Goal: Download file/media

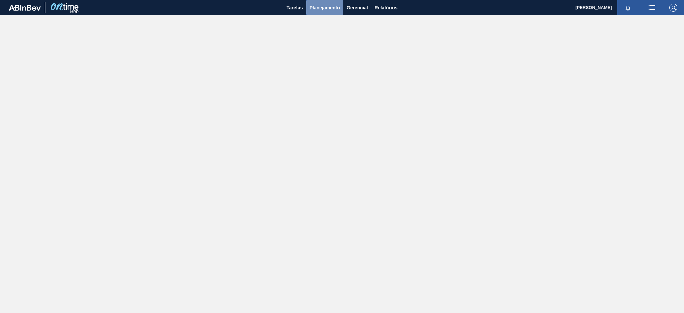
click at [326, 9] on span "Planejamento" at bounding box center [325, 8] width 30 height 8
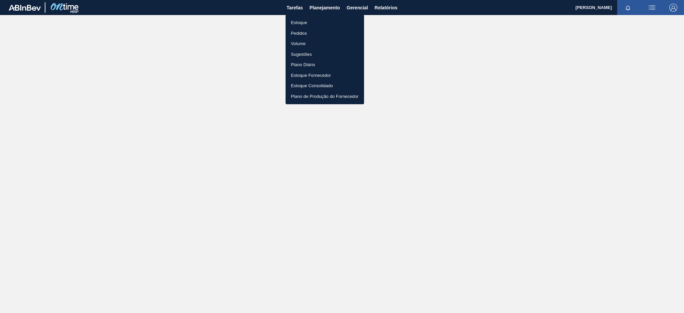
click at [383, 8] on div at bounding box center [342, 156] width 684 height 313
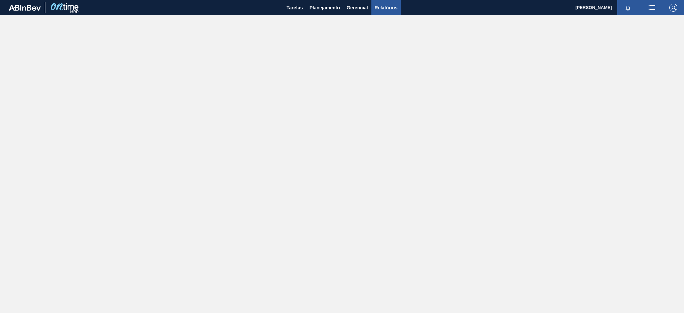
click at [385, 6] on span "Relatórios" at bounding box center [386, 8] width 23 height 8
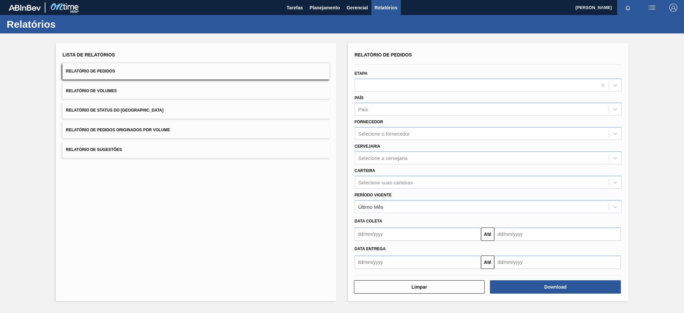
click at [109, 133] on button "Relatório de Pedidos Originados por Volume" at bounding box center [195, 130] width 267 height 16
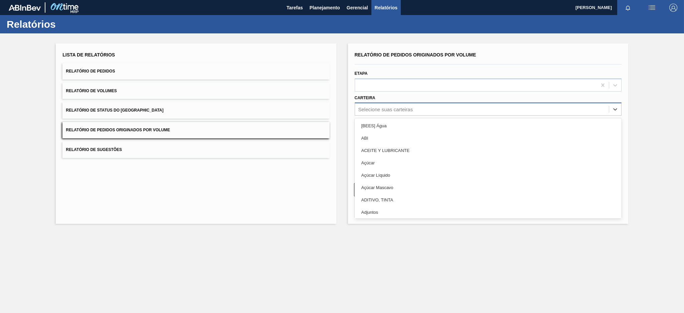
click at [391, 107] on div "Selecione suas carteiras" at bounding box center [385, 110] width 54 height 6
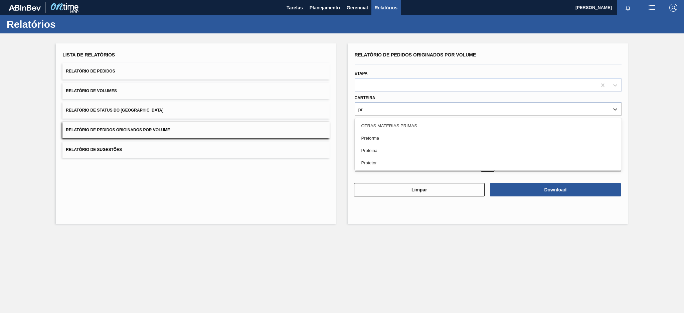
type input "pre"
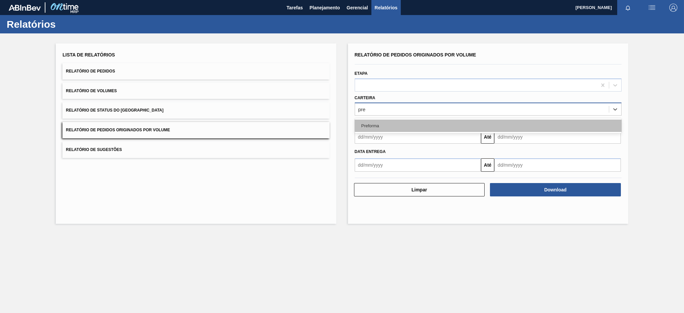
click at [402, 122] on div "Preforma" at bounding box center [488, 126] width 267 height 12
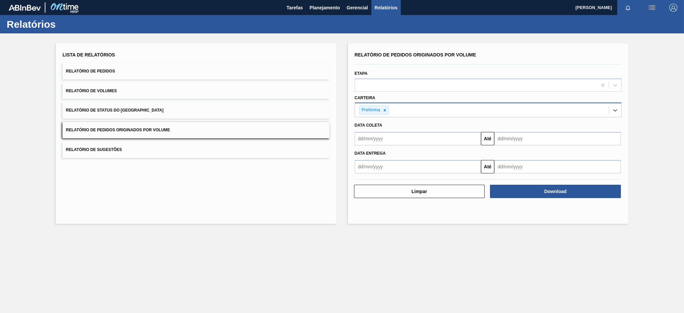
click at [449, 141] on input "text" at bounding box center [418, 138] width 127 height 13
click at [360, 152] on button "Previous Month" at bounding box center [360, 154] width 5 height 5
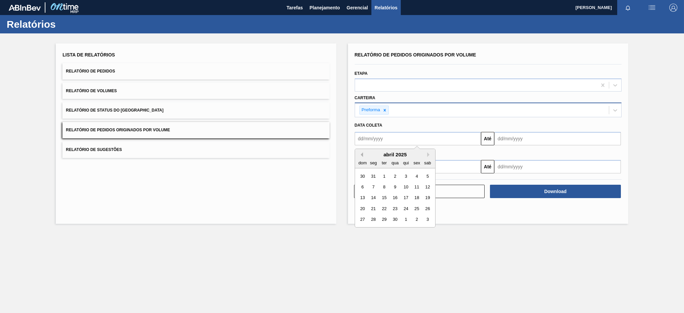
click at [360, 152] on button "Previous Month" at bounding box center [360, 154] width 5 height 5
click at [395, 176] on div "1" at bounding box center [394, 176] width 9 height 9
type input "[DATE]"
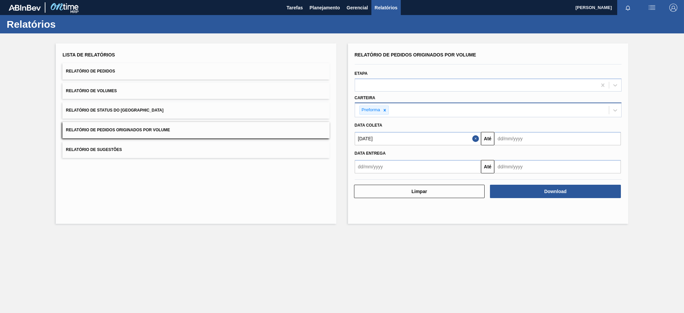
click at [515, 140] on input "text" at bounding box center [557, 138] width 127 height 13
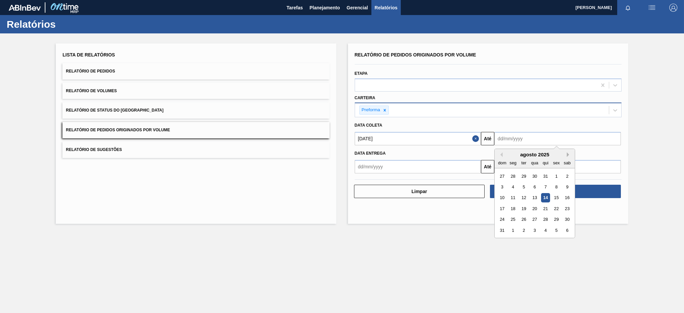
click at [568, 153] on button "Next Month" at bounding box center [569, 154] width 5 height 5
click at [522, 217] on div "30" at bounding box center [523, 219] width 9 height 9
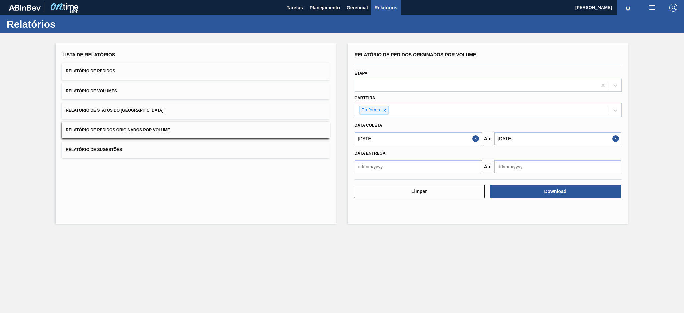
type input "[DATE]"
click at [439, 162] on input "text" at bounding box center [418, 166] width 127 height 13
click at [360, 181] on button "Previous Month" at bounding box center [360, 182] width 5 height 5
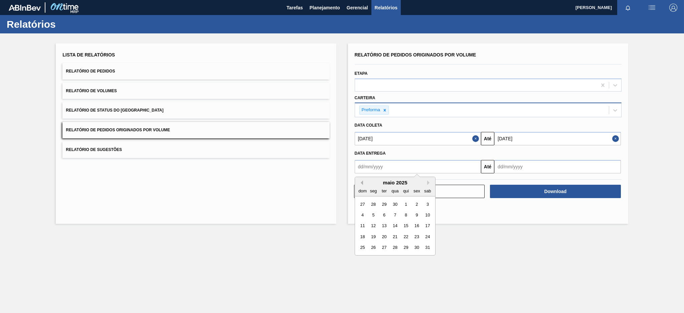
click at [360, 181] on button "Previous Month" at bounding box center [360, 182] width 5 height 5
click at [396, 202] on div "1" at bounding box center [394, 203] width 9 height 9
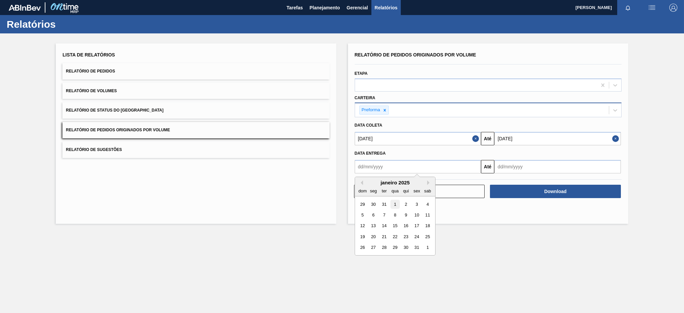
type input "[DATE]"
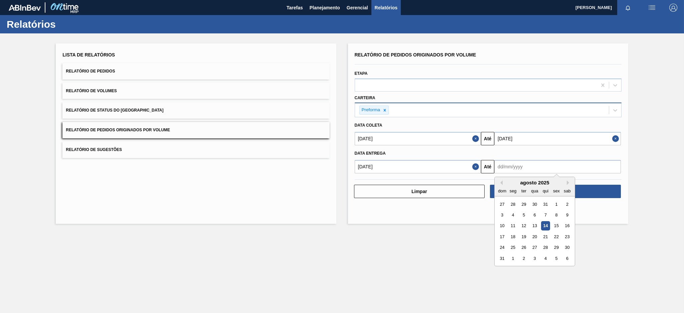
click at [525, 166] on input "text" at bounding box center [557, 166] width 127 height 13
click at [570, 182] on button "Next Month" at bounding box center [569, 182] width 5 height 5
click at [523, 248] on div "30" at bounding box center [523, 247] width 9 height 9
type input "[DATE]"
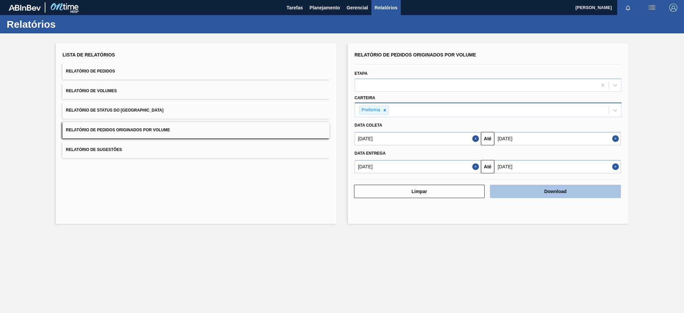
click at [545, 187] on button "Download" at bounding box center [555, 191] width 131 height 13
click at [105, 69] on span "Relatório de Pedidos" at bounding box center [90, 71] width 49 height 5
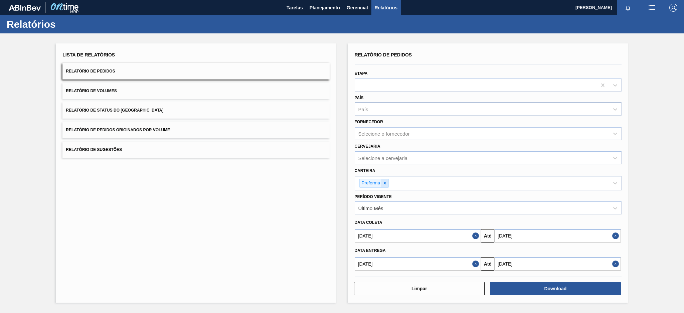
click at [386, 183] on icon at bounding box center [384, 183] width 5 height 5
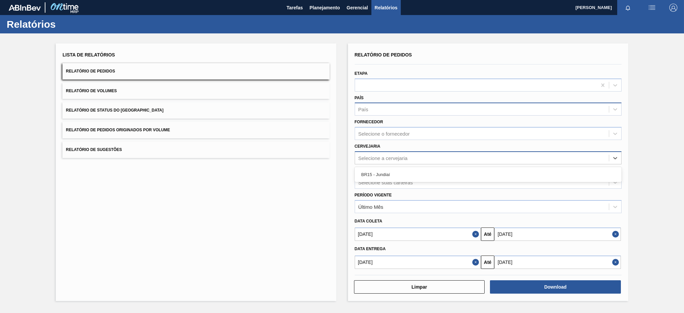
click at [380, 157] on div "Selecione a cervejaria" at bounding box center [382, 158] width 49 height 6
type input "br15"
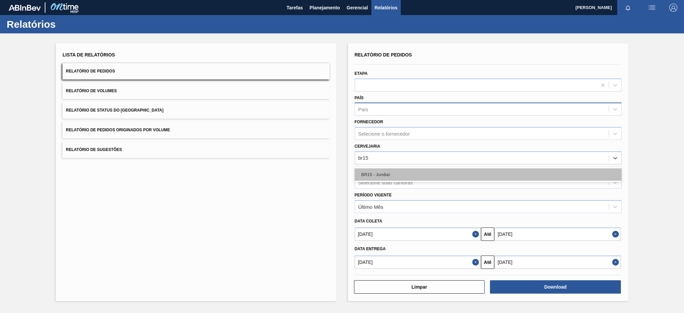
click at [385, 174] on div "BR15 - Jundiaí" at bounding box center [488, 174] width 267 height 12
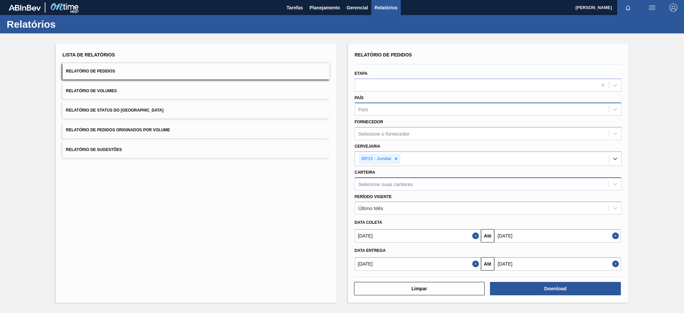
click at [475, 232] on button "Close" at bounding box center [476, 235] width 9 height 13
click at [476, 262] on button "Close" at bounding box center [476, 263] width 9 height 13
click at [468, 233] on input "text" at bounding box center [418, 235] width 127 height 13
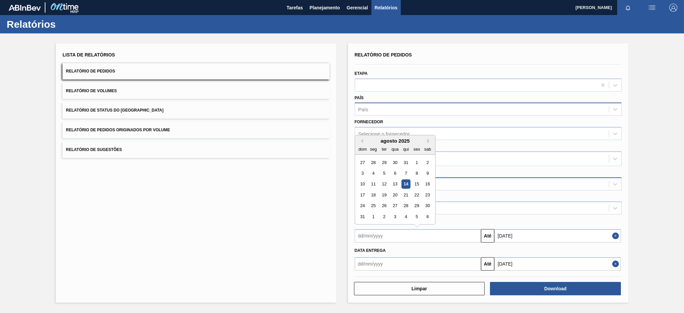
click at [407, 182] on div "14" at bounding box center [405, 184] width 9 height 9
type input "[DATE]"
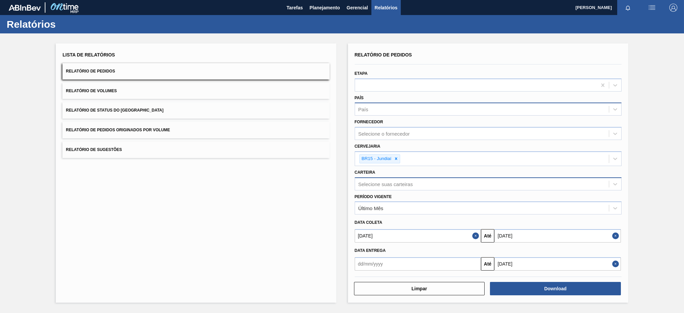
click at [441, 264] on input "text" at bounding box center [418, 263] width 127 height 13
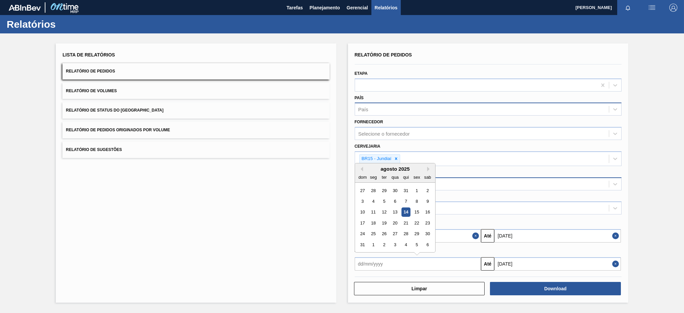
click at [409, 211] on div "14" at bounding box center [405, 212] width 9 height 9
type input "[DATE]"
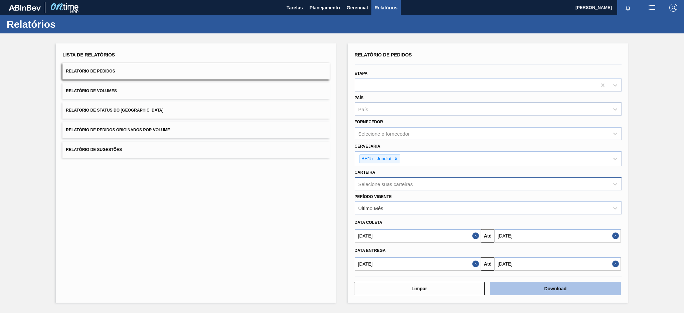
click at [547, 288] on button "Download" at bounding box center [555, 288] width 131 height 13
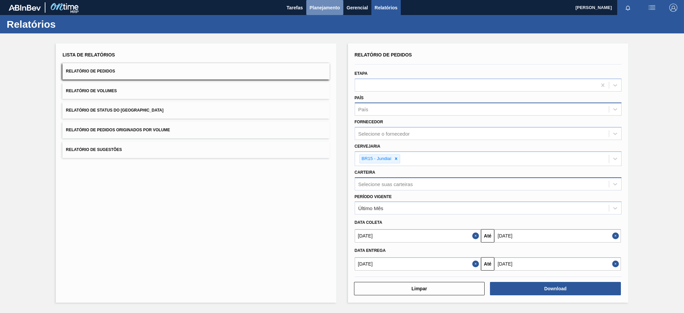
click at [326, 6] on span "Planejamento" at bounding box center [325, 8] width 30 height 8
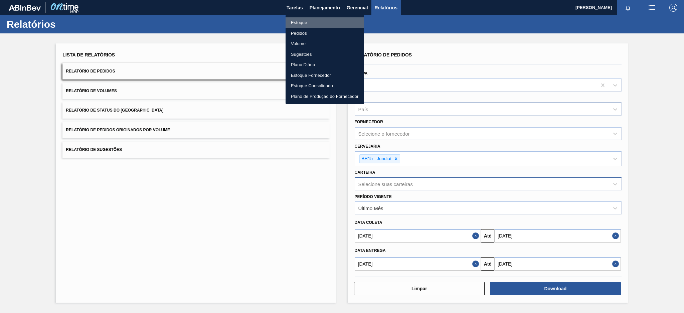
click at [297, 20] on li "Estoque" at bounding box center [324, 22] width 78 height 11
